Goal: Task Accomplishment & Management: Use online tool/utility

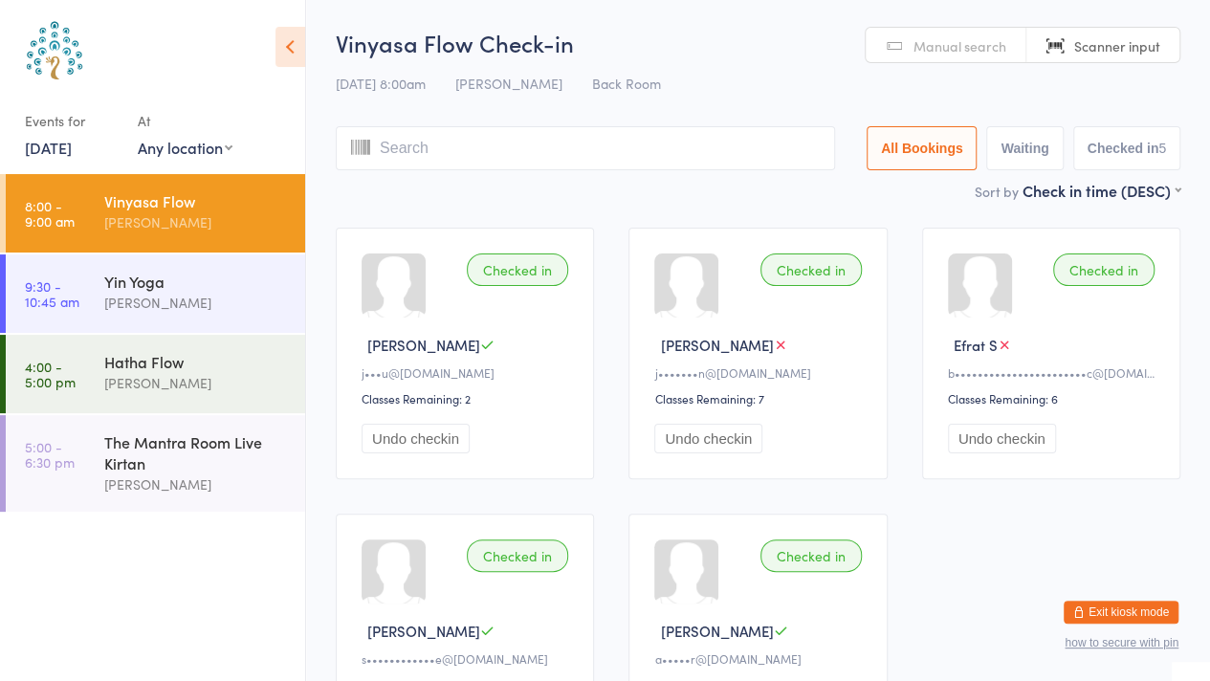
click at [188, 301] on div "[PERSON_NAME]" at bounding box center [196, 303] width 185 height 22
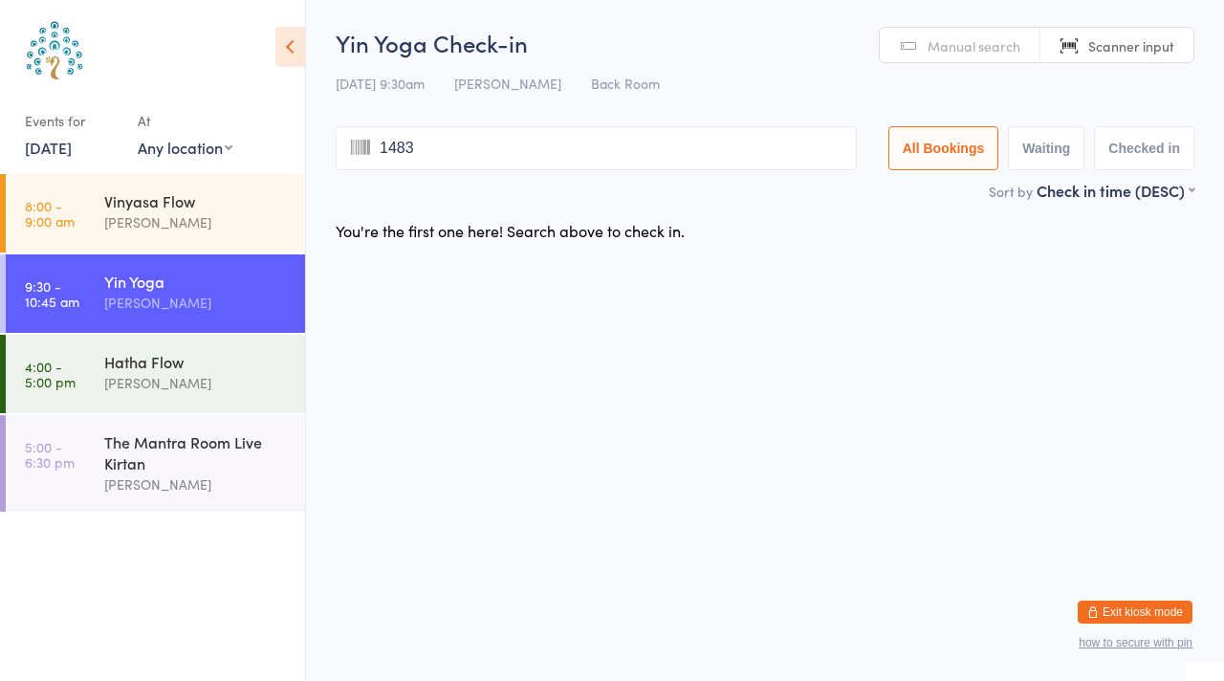
type input "1483"
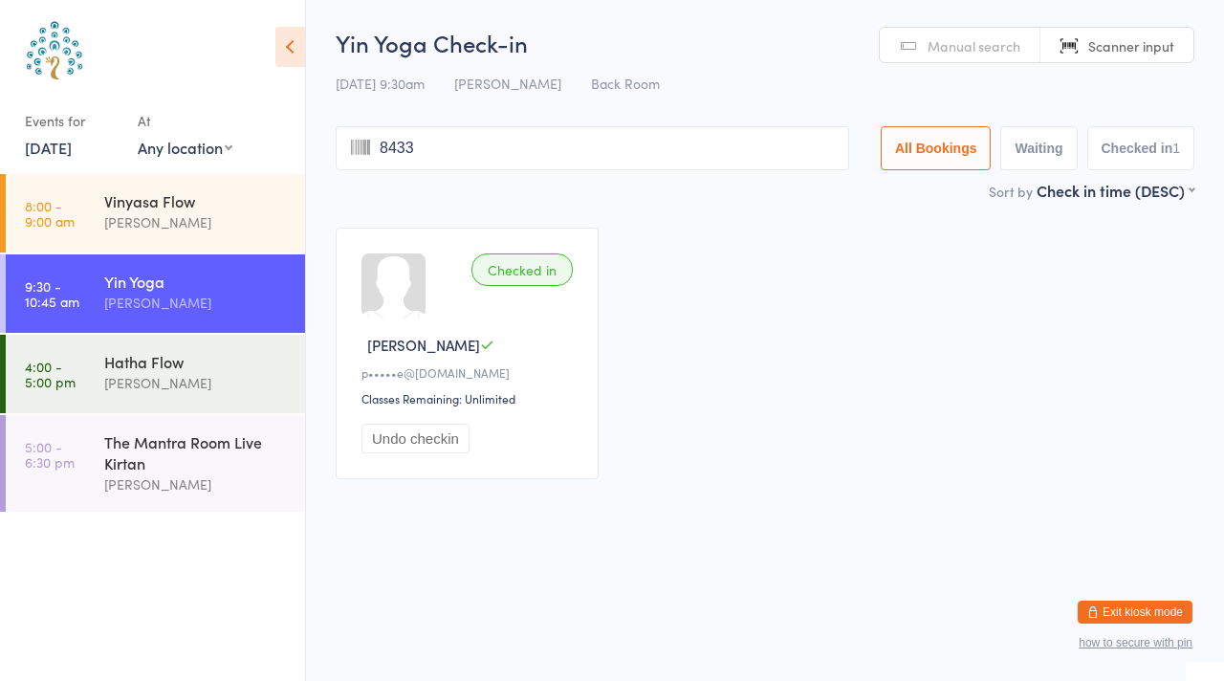
type input "8433"
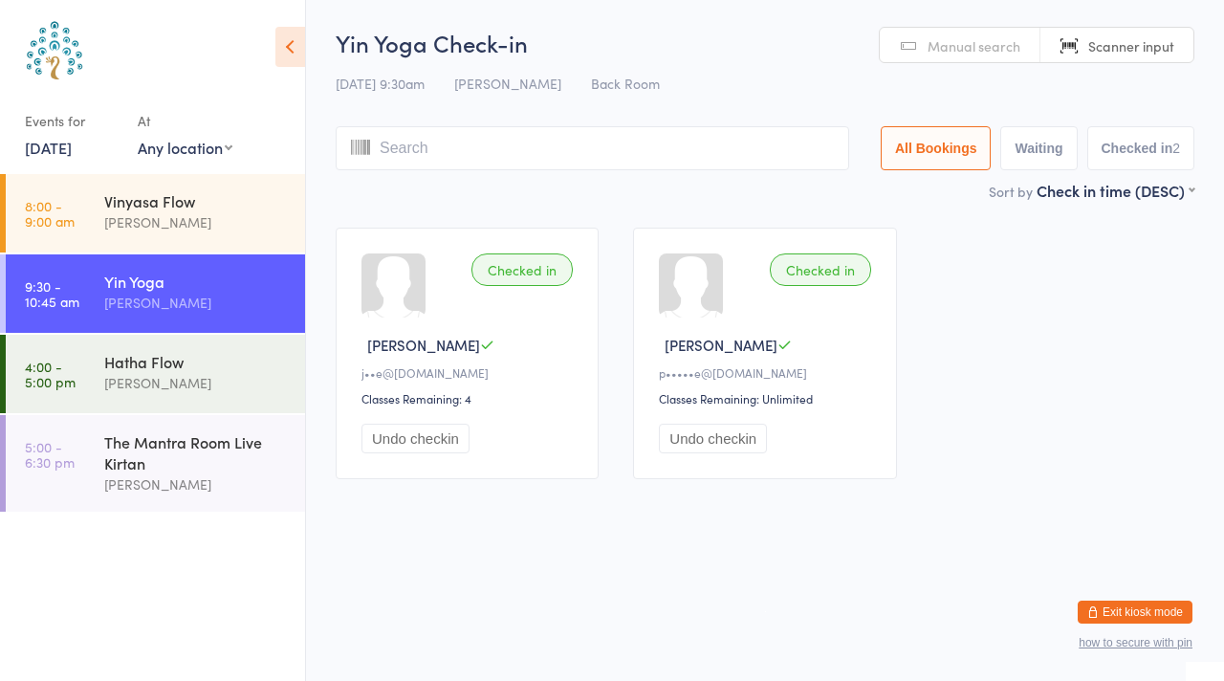
click at [942, 43] on span "Manual search" at bounding box center [974, 45] width 93 height 19
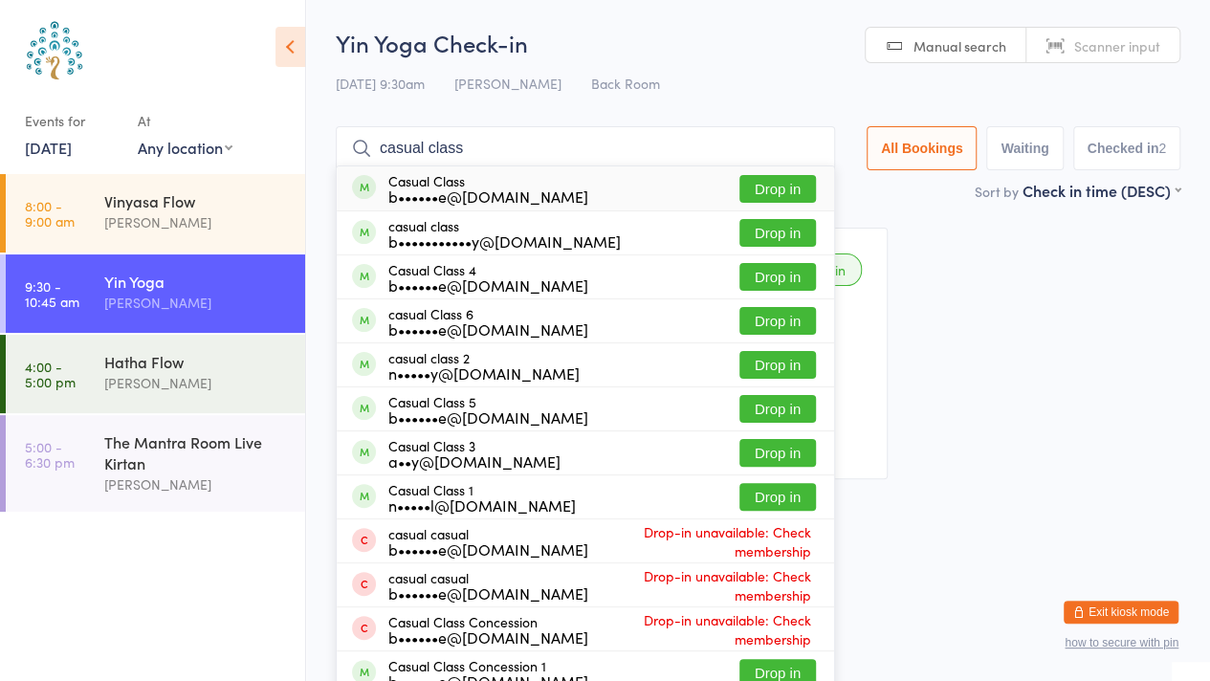
type input "casual class"
click at [754, 192] on button "Drop in" at bounding box center [777, 189] width 77 height 28
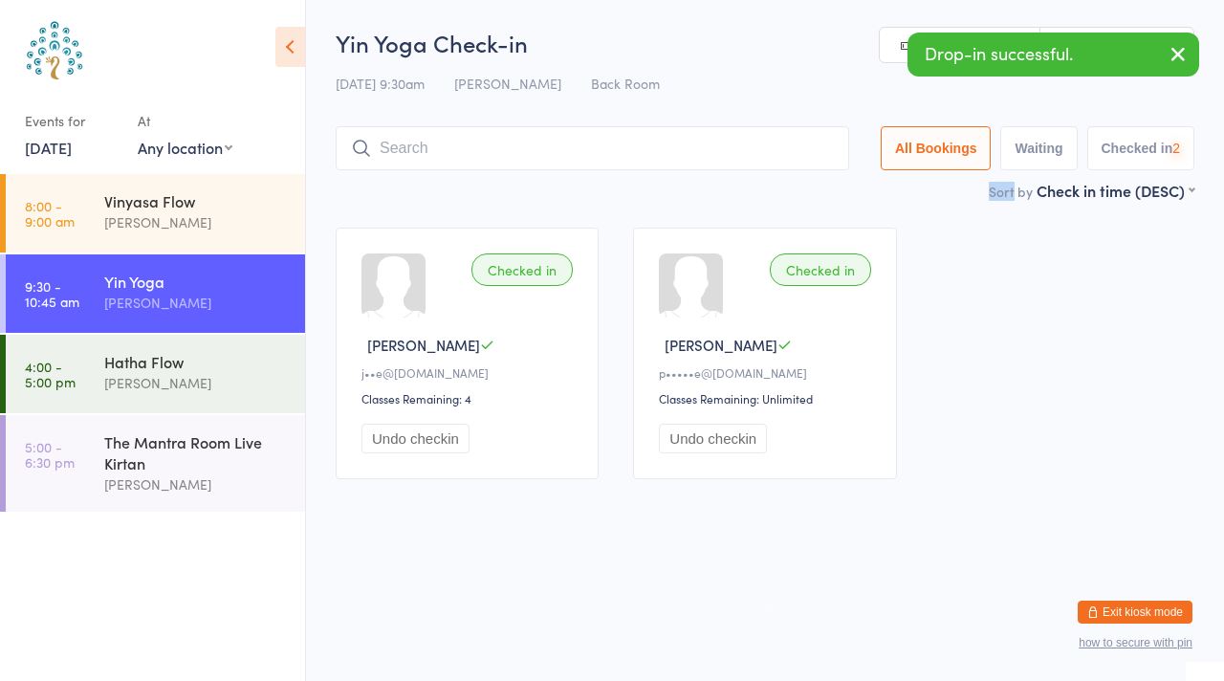
drag, startPoint x: 754, startPoint y: 192, endPoint x: 764, endPoint y: 193, distance: 10.6
click at [764, 193] on div "Sort by Check in time (DESC) First name (ASC) First name (DESC) Last name (ASC)…" at bounding box center [765, 190] width 859 height 21
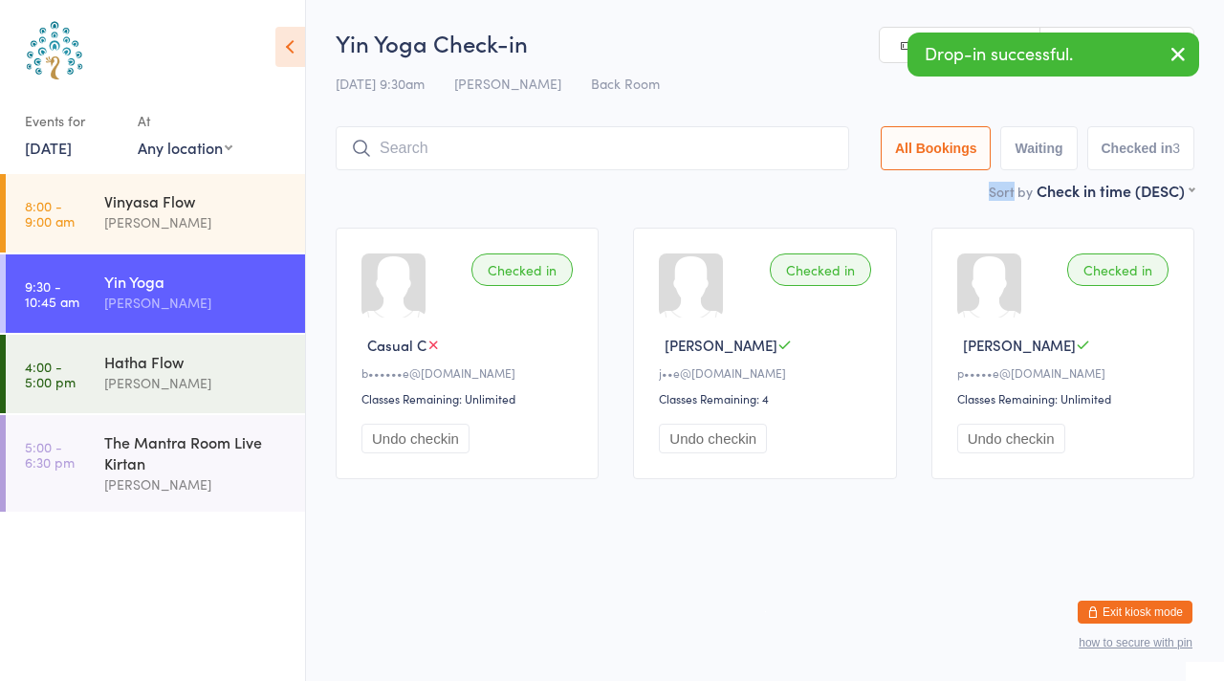
click at [1172, 49] on icon "button" at bounding box center [1178, 54] width 23 height 24
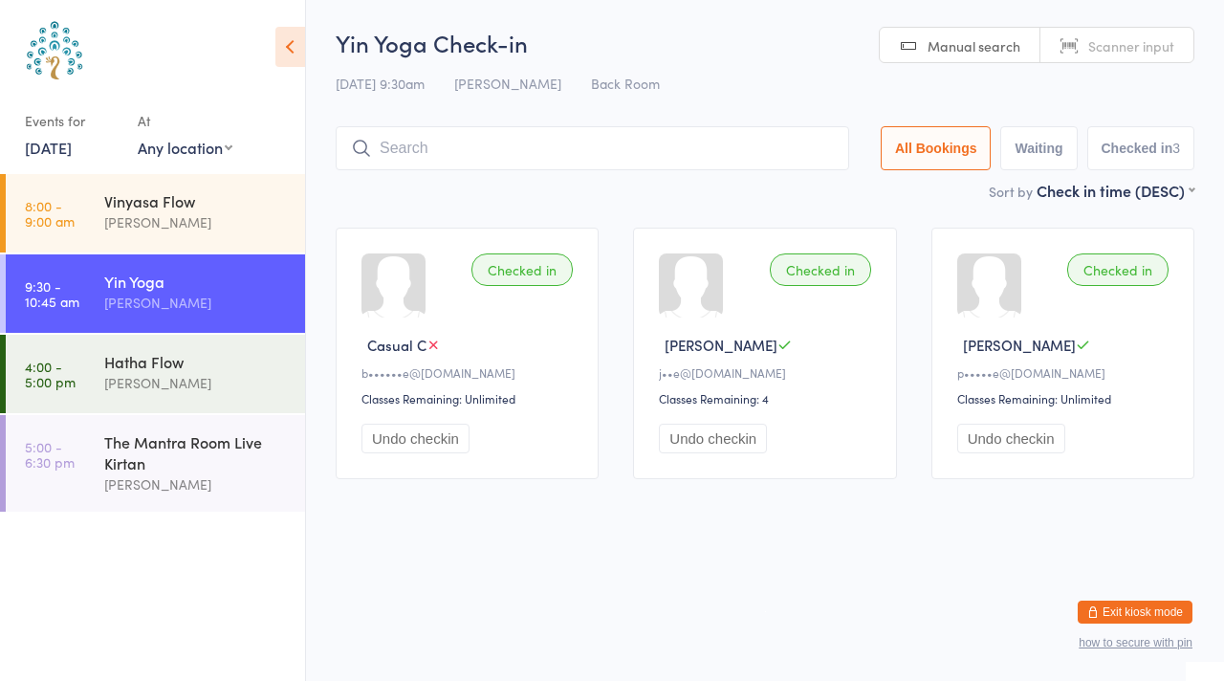
click at [1144, 41] on span "Scanner input" at bounding box center [1131, 45] width 86 height 19
type input "7677"
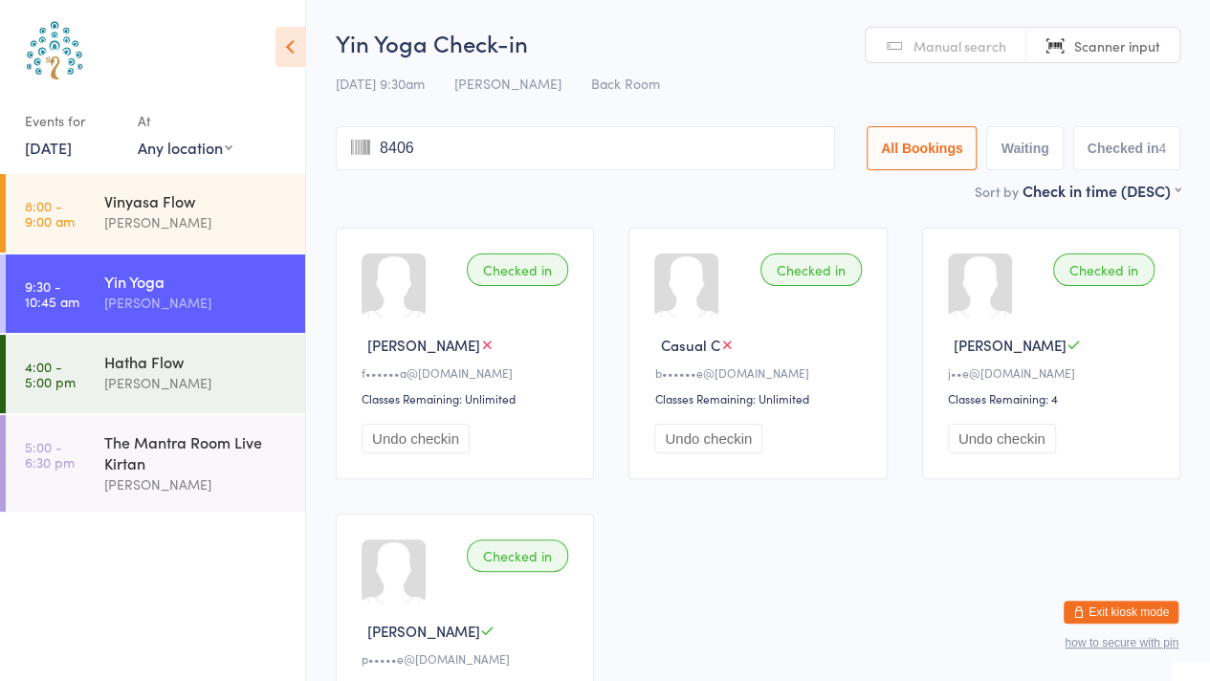
type input "8406"
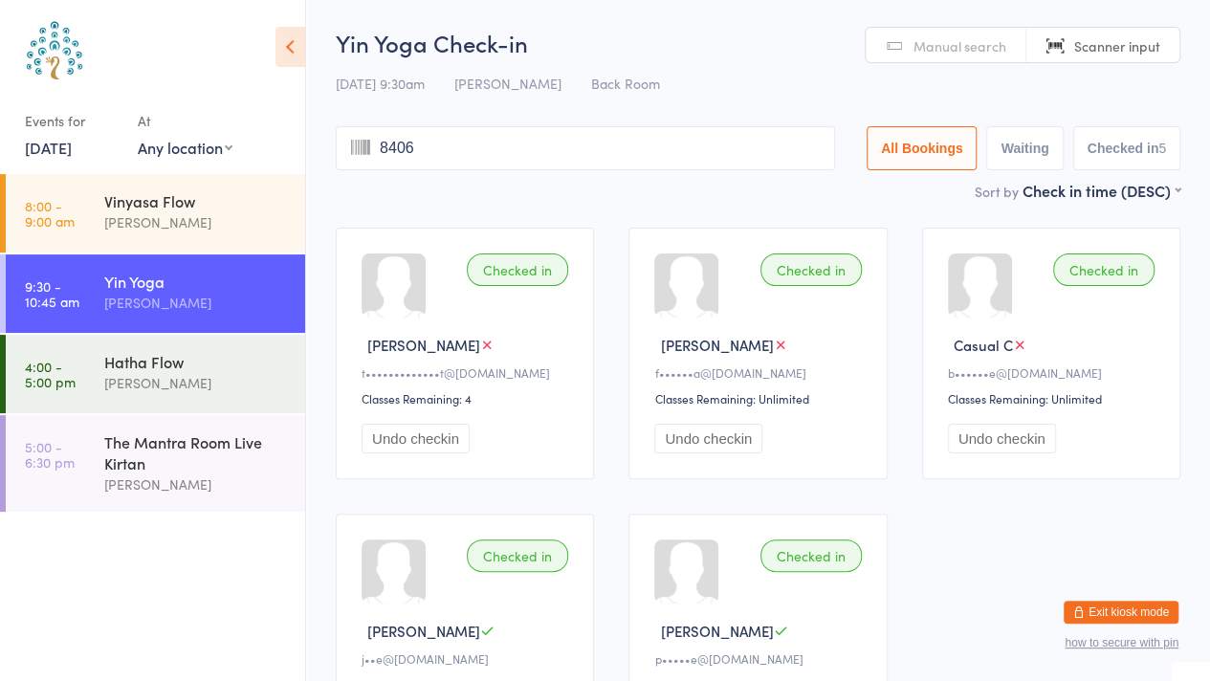
type input "8406"
type input "6037"
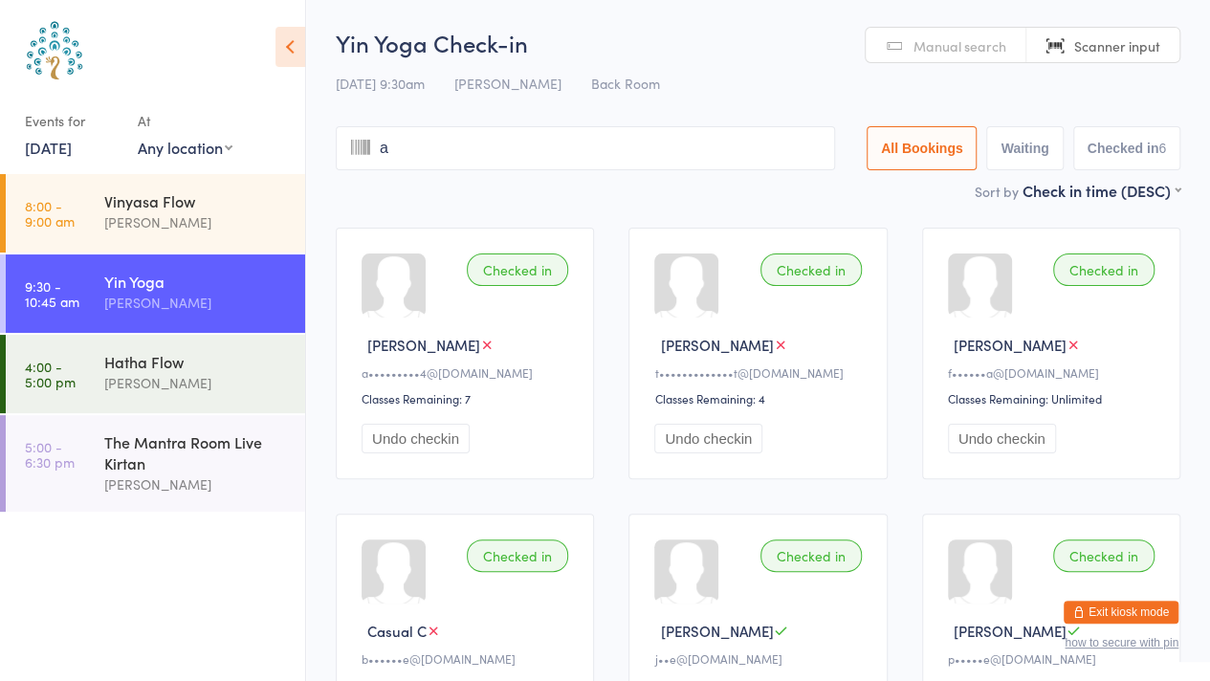
type input "an"
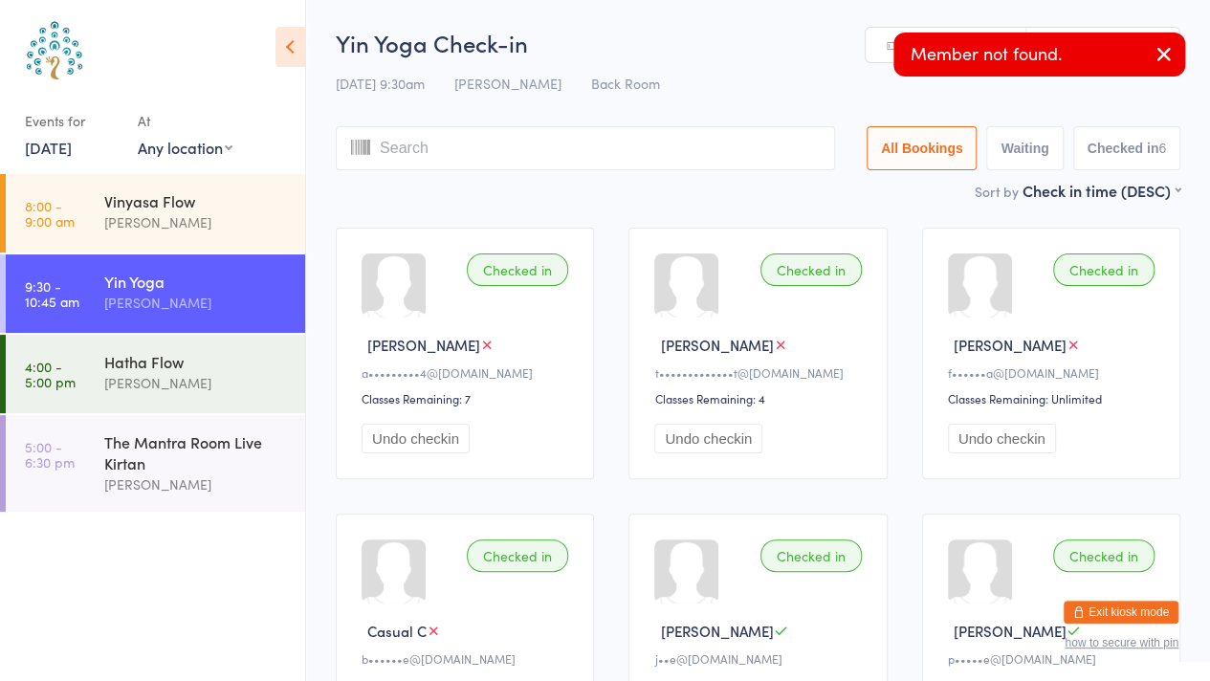
type input "g"
type input "e"
type input "l"
type input "a"
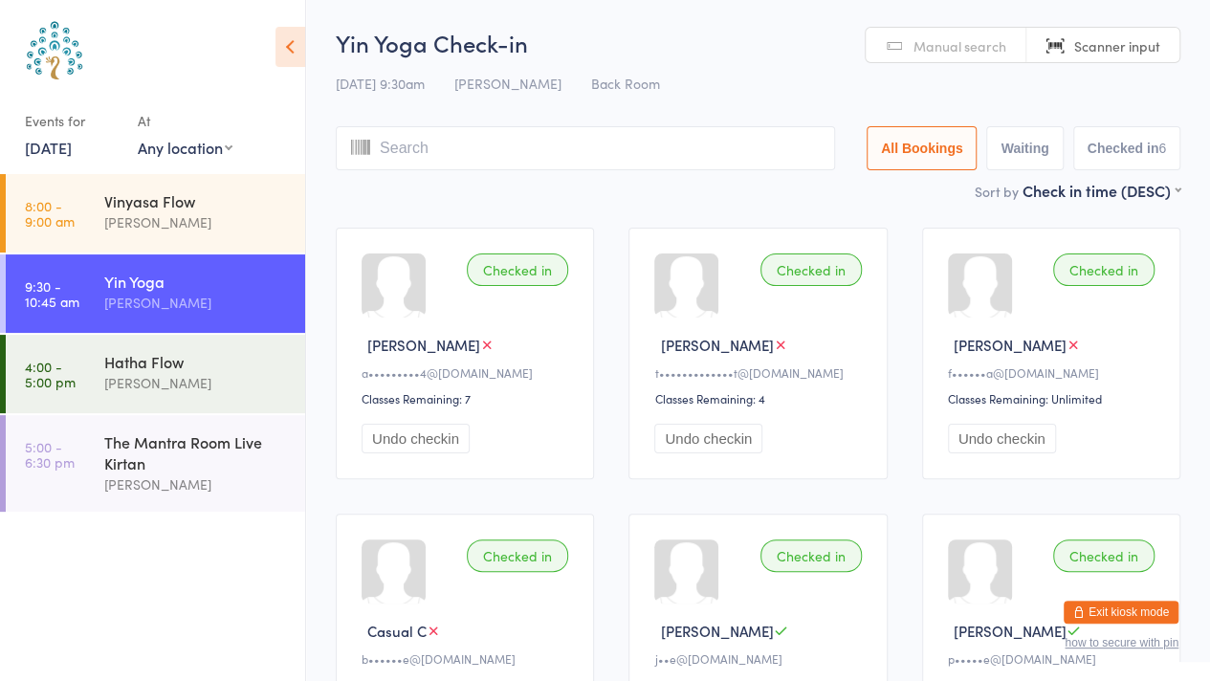
drag, startPoint x: 775, startPoint y: 41, endPoint x: 404, endPoint y: 183, distance: 397.1
click at [404, 183] on div "Sort by Check in time (DESC) First name (ASC) First name (DESC) Last name (ASC)…" at bounding box center [758, 190] width 844 height 21
drag, startPoint x: 1123, startPoint y: 1, endPoint x: 407, endPoint y: 145, distance: 729.7
click at [407, 145] on input "search" at bounding box center [585, 148] width 499 height 44
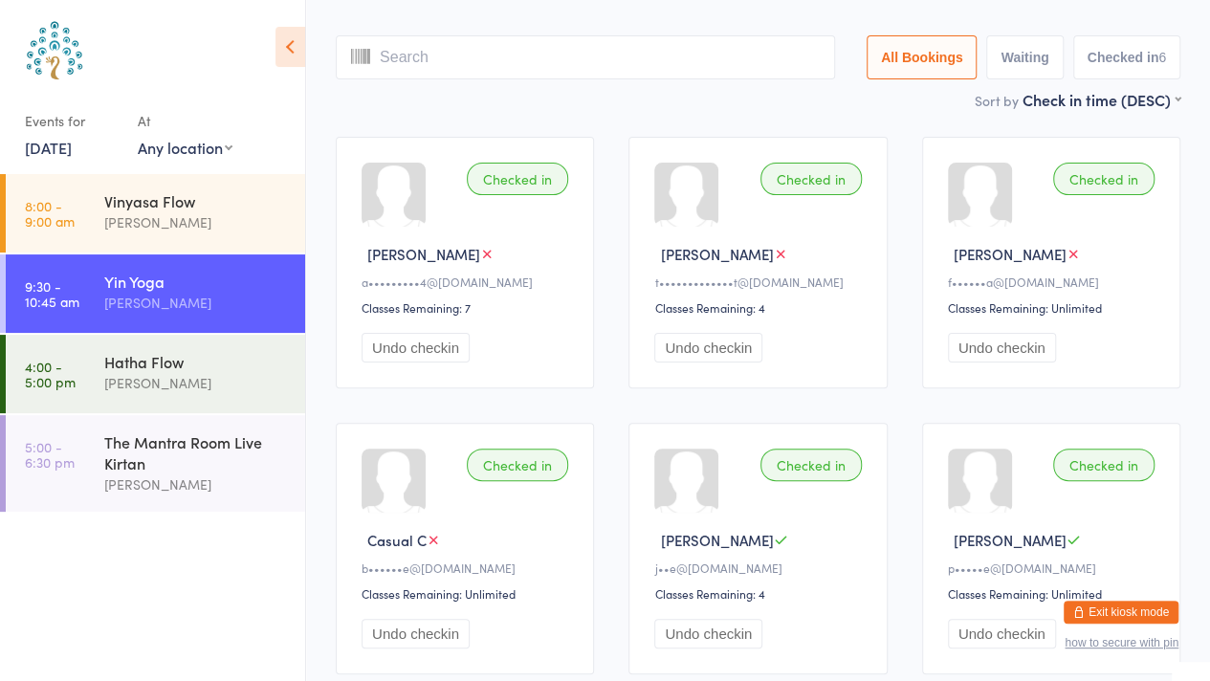
scroll to position [127, 0]
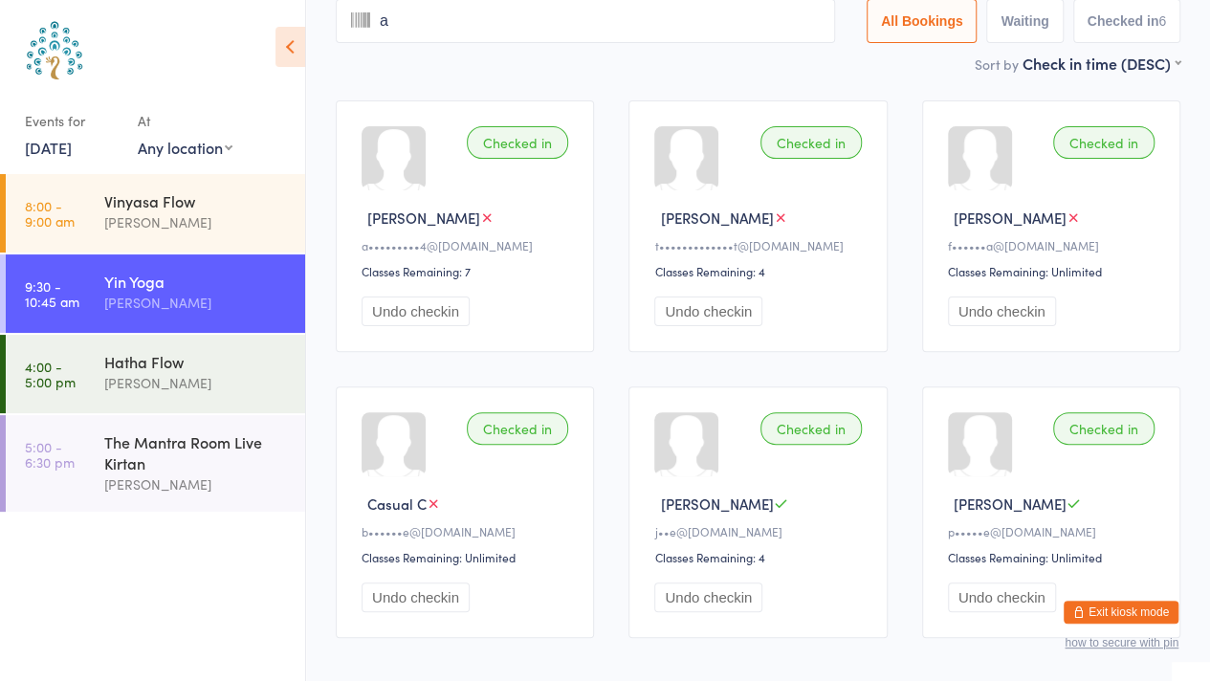
type input "an"
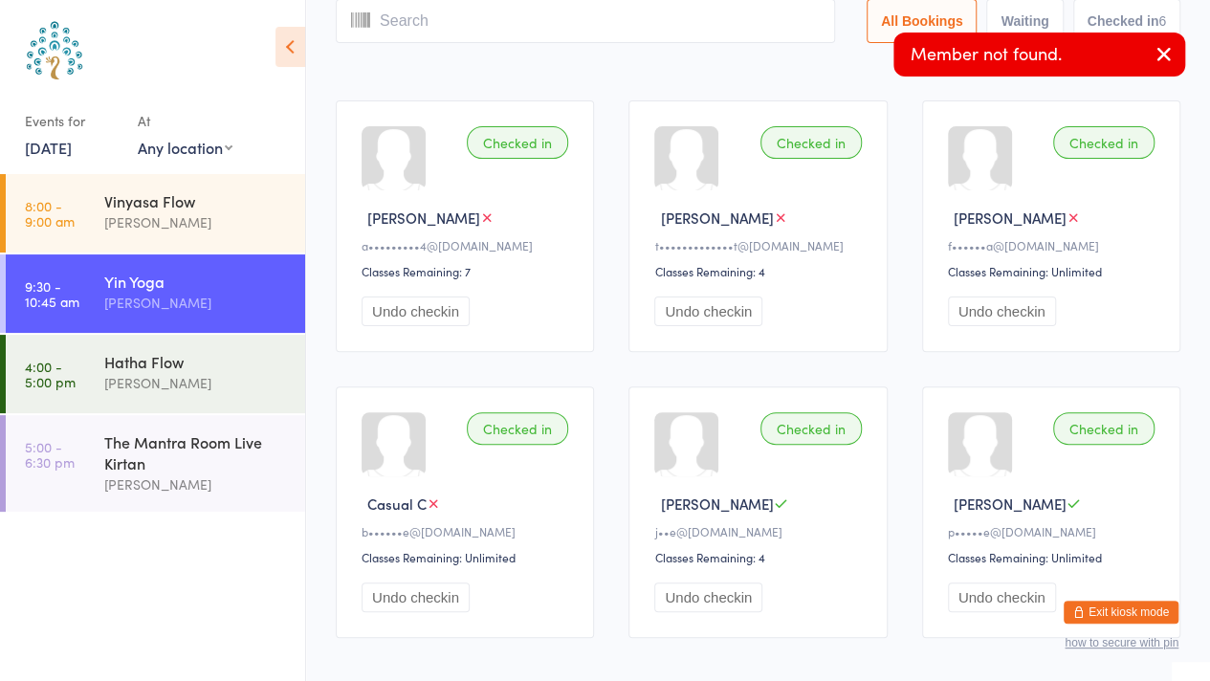
scroll to position [0, 0]
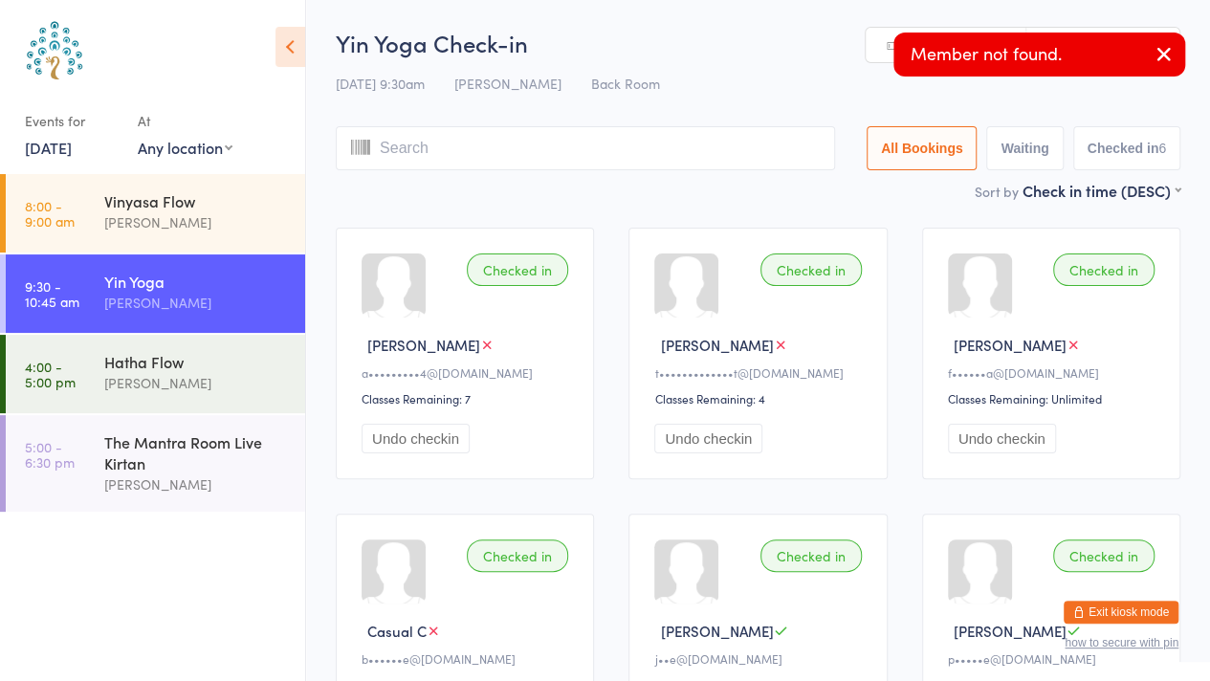
type input "g"
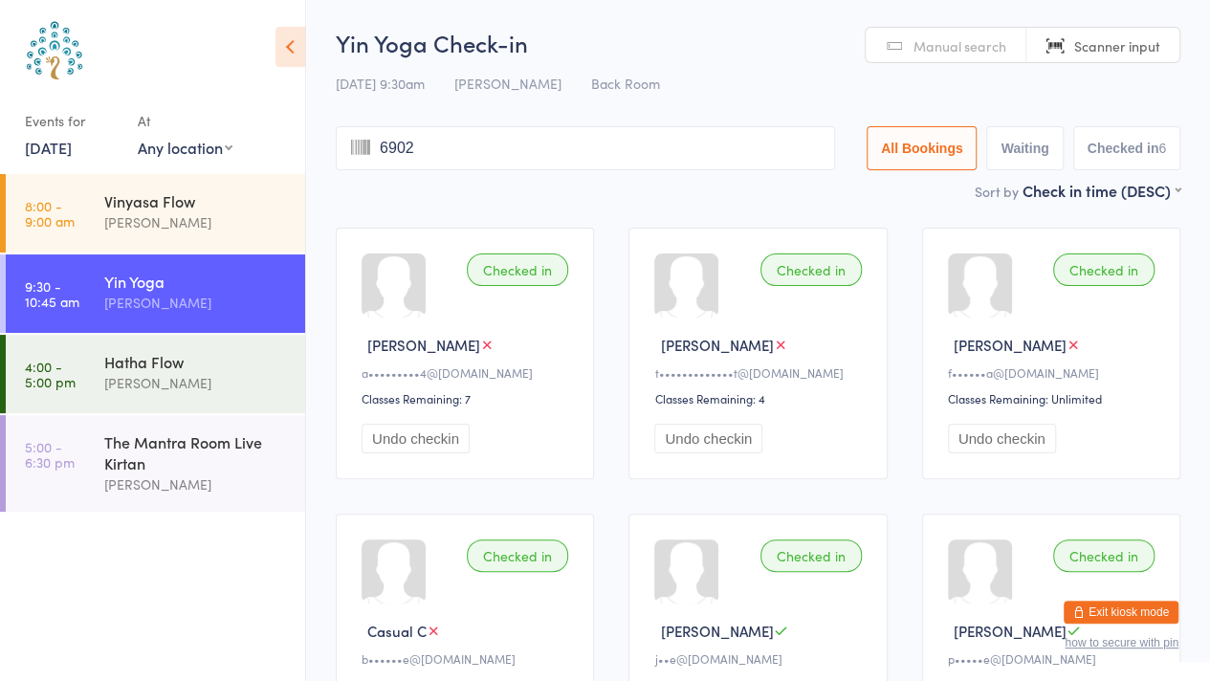
type input "6902"
type input "8147"
type input "an"
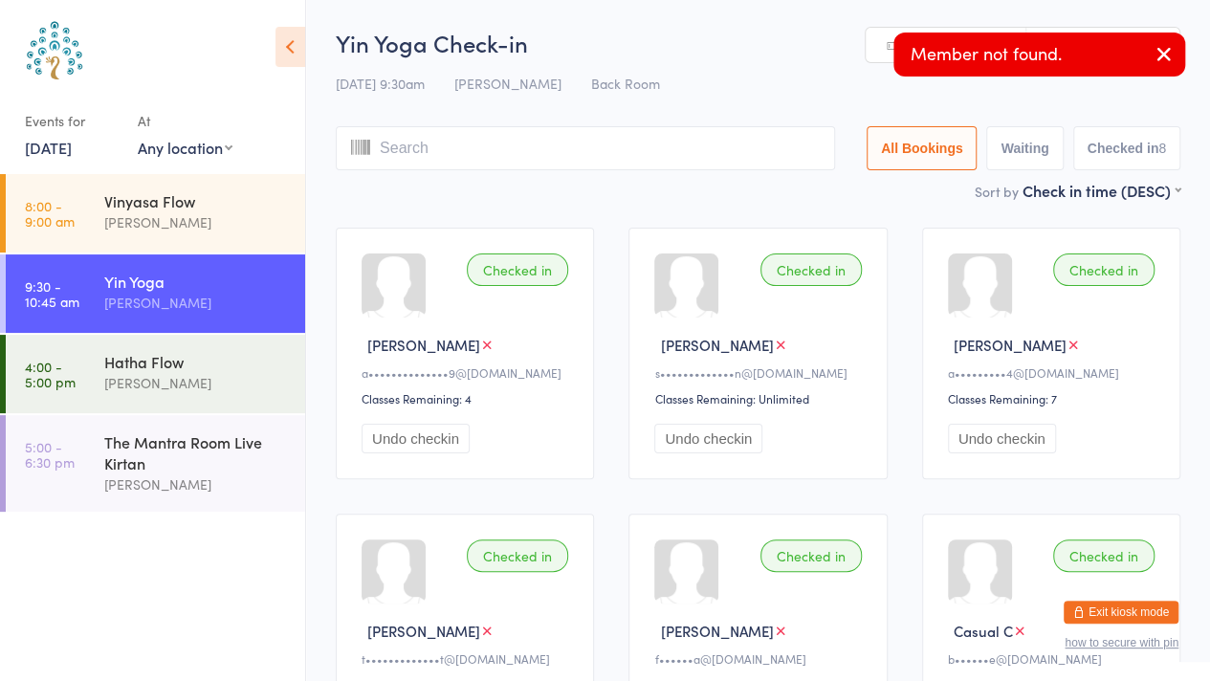
click at [1182, 63] on button "button" at bounding box center [1164, 55] width 42 height 44
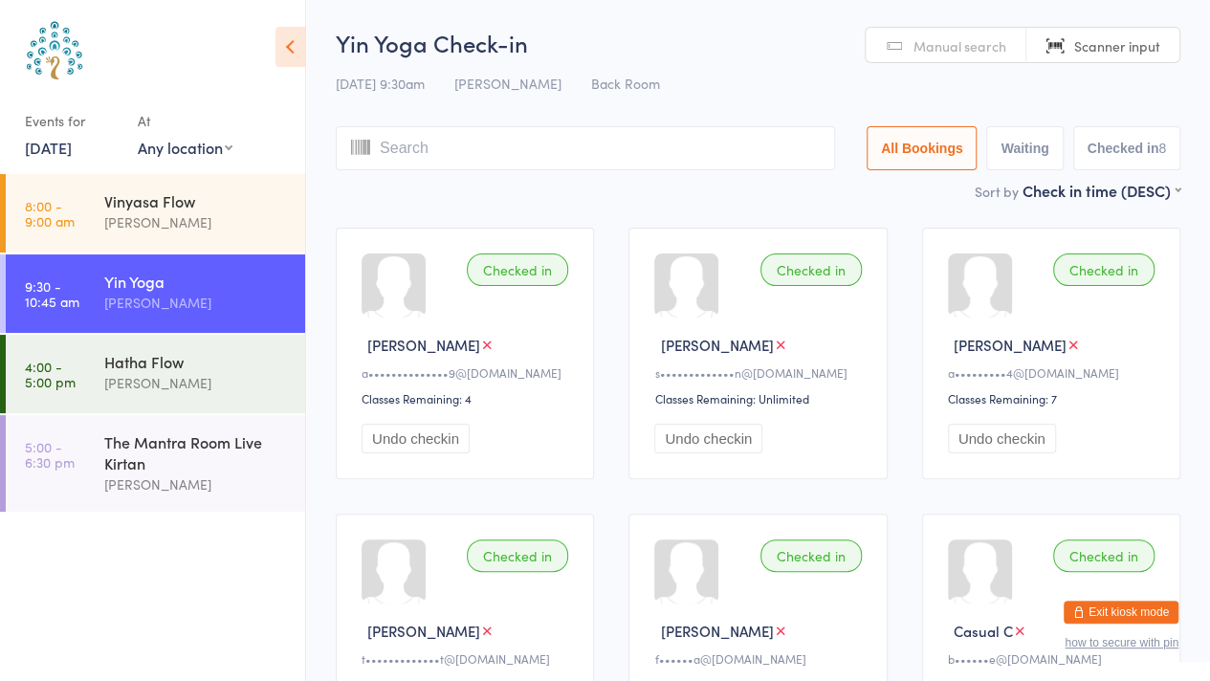
click at [976, 41] on span "Manual search" at bounding box center [959, 45] width 93 height 19
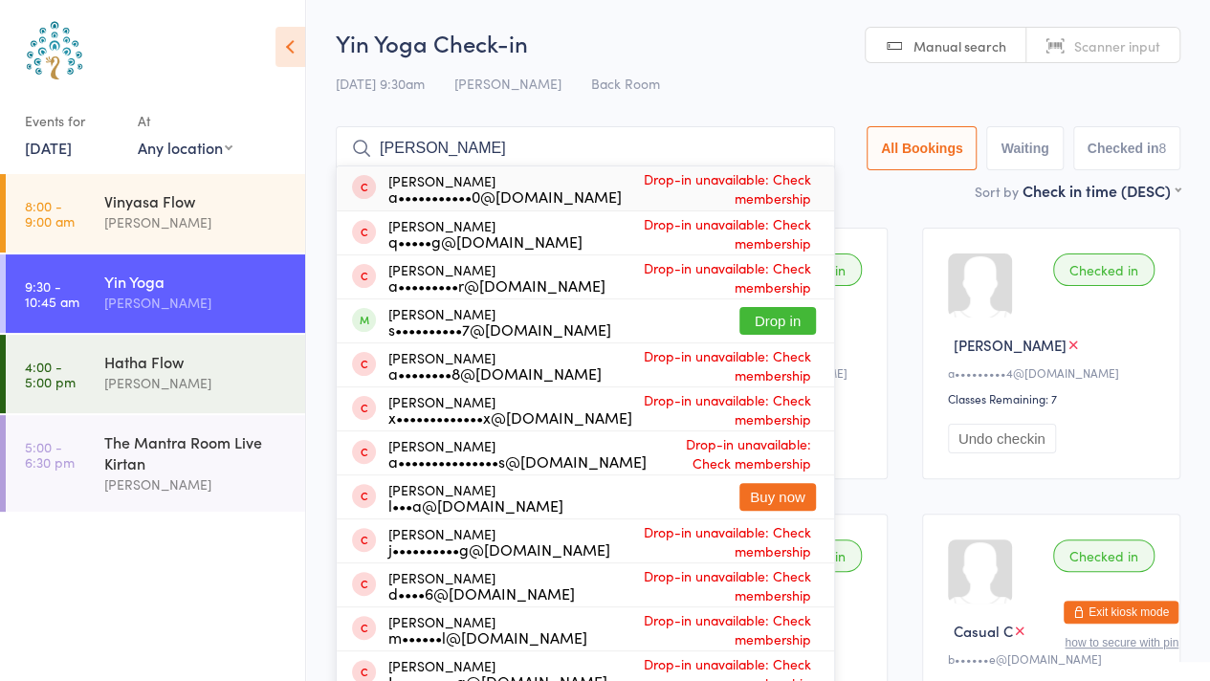
type input "[PERSON_NAME]"
click at [769, 324] on button "Drop in" at bounding box center [777, 321] width 77 height 28
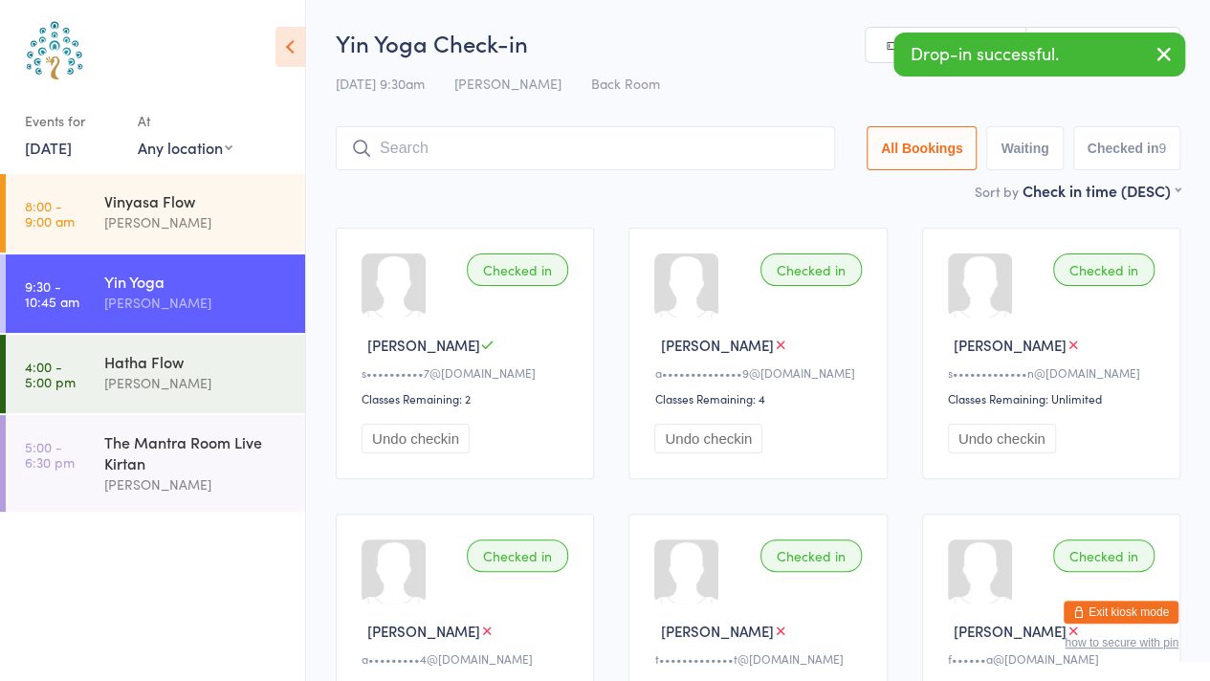
click at [1159, 46] on icon "button" at bounding box center [1163, 54] width 23 height 24
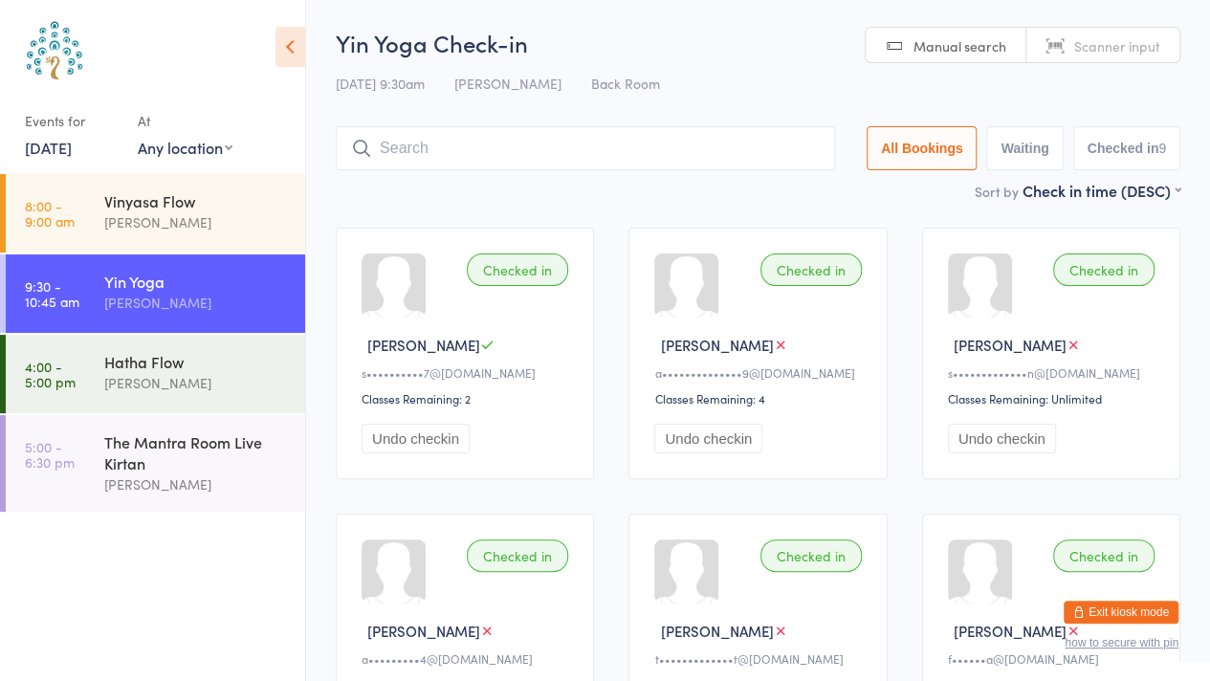
click at [1139, 54] on span "Scanner input" at bounding box center [1117, 45] width 86 height 19
type input "8406"
type input "8558"
type input "7319"
type input "7907"
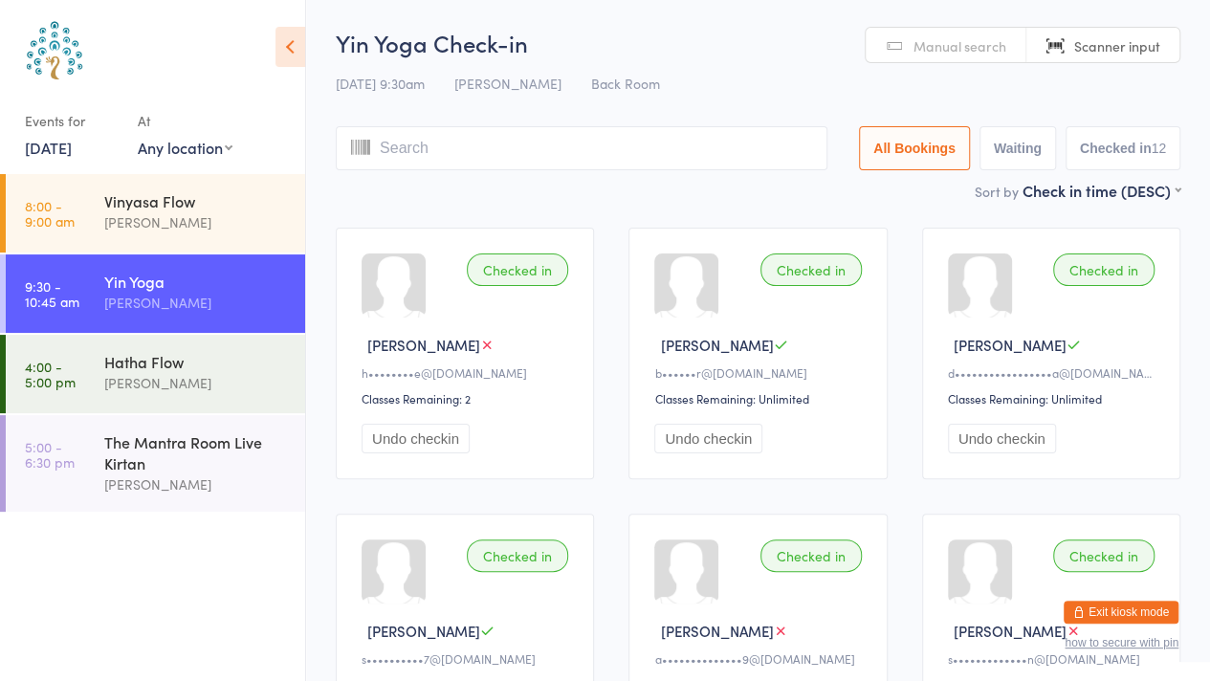
click at [971, 62] on link "Manual search" at bounding box center [945, 46] width 161 height 36
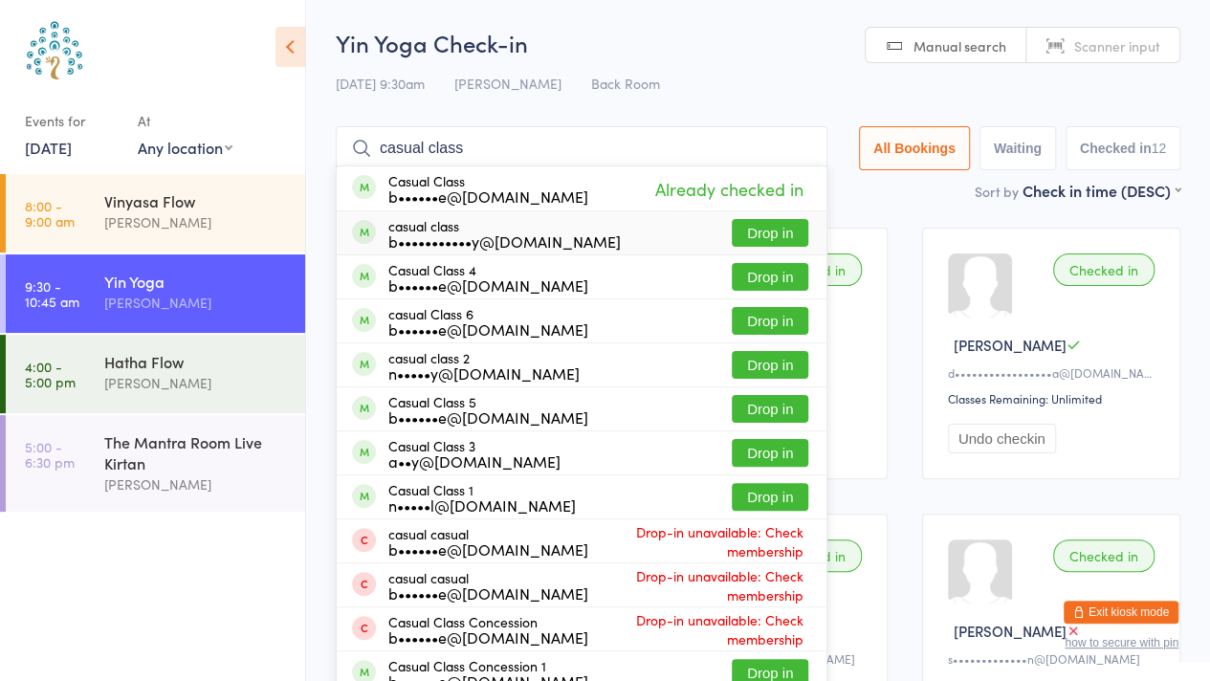
type input "casual class"
click at [769, 238] on button "Drop in" at bounding box center [770, 233] width 77 height 28
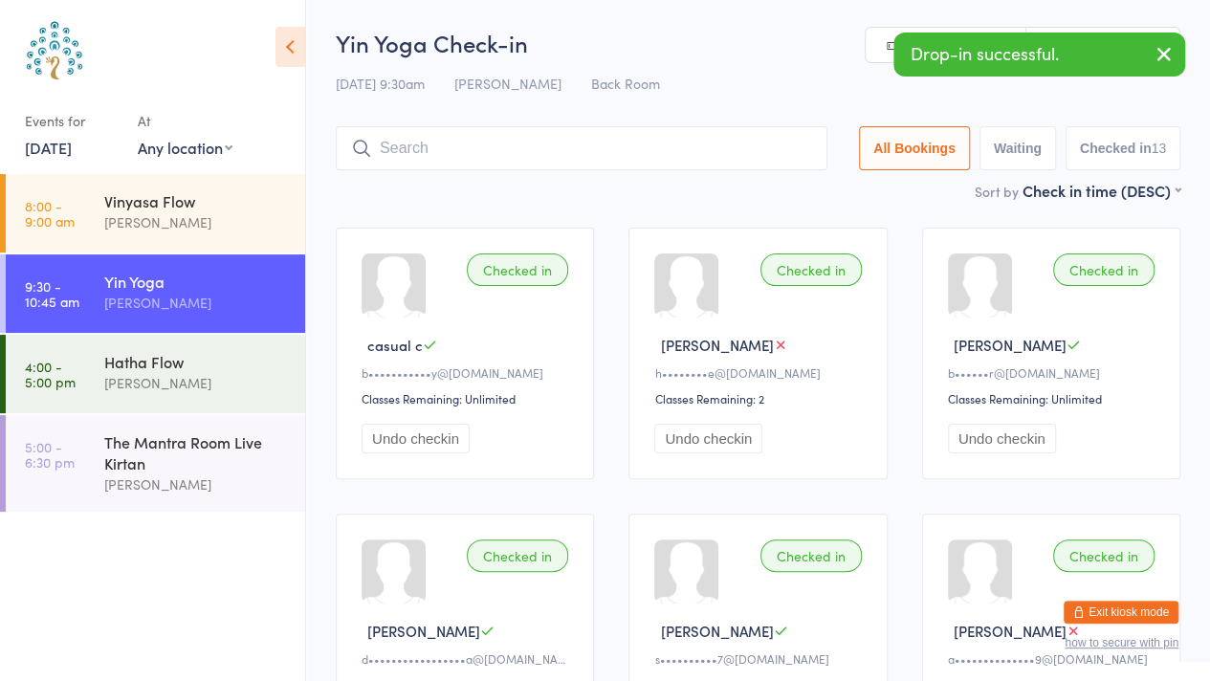
click at [1169, 64] on icon "button" at bounding box center [1163, 54] width 23 height 24
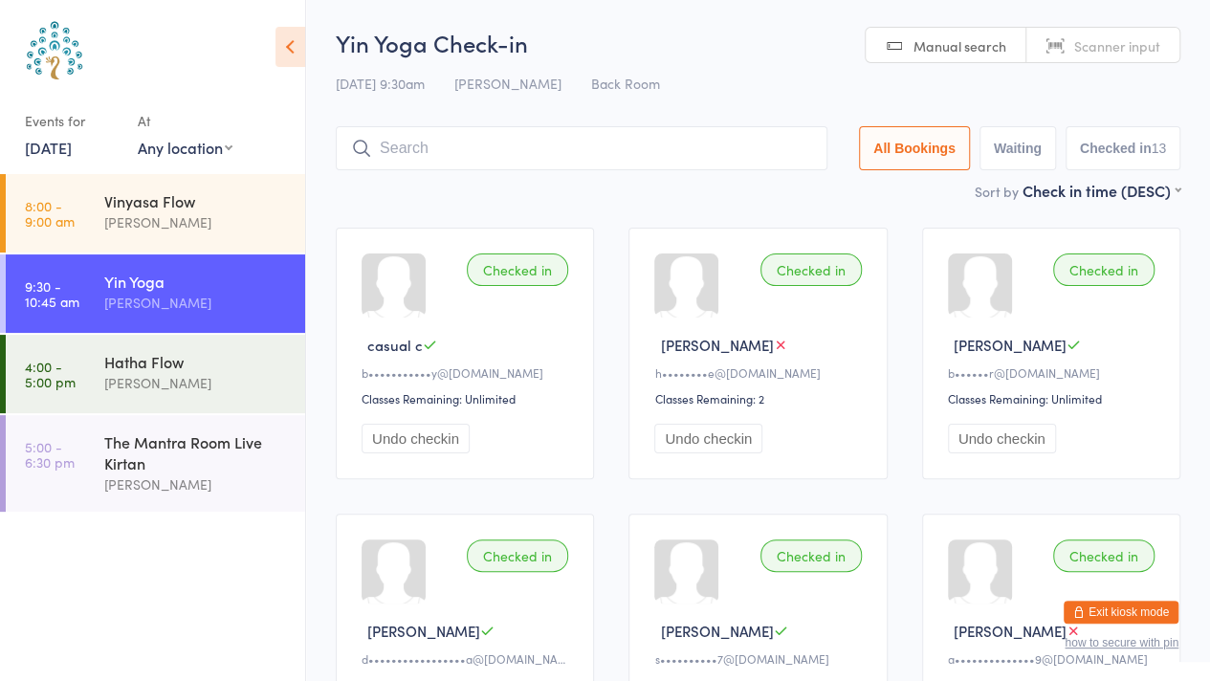
click at [1121, 51] on span "Scanner input" at bounding box center [1117, 45] width 86 height 19
